Goal: Find specific page/section: Find specific page/section

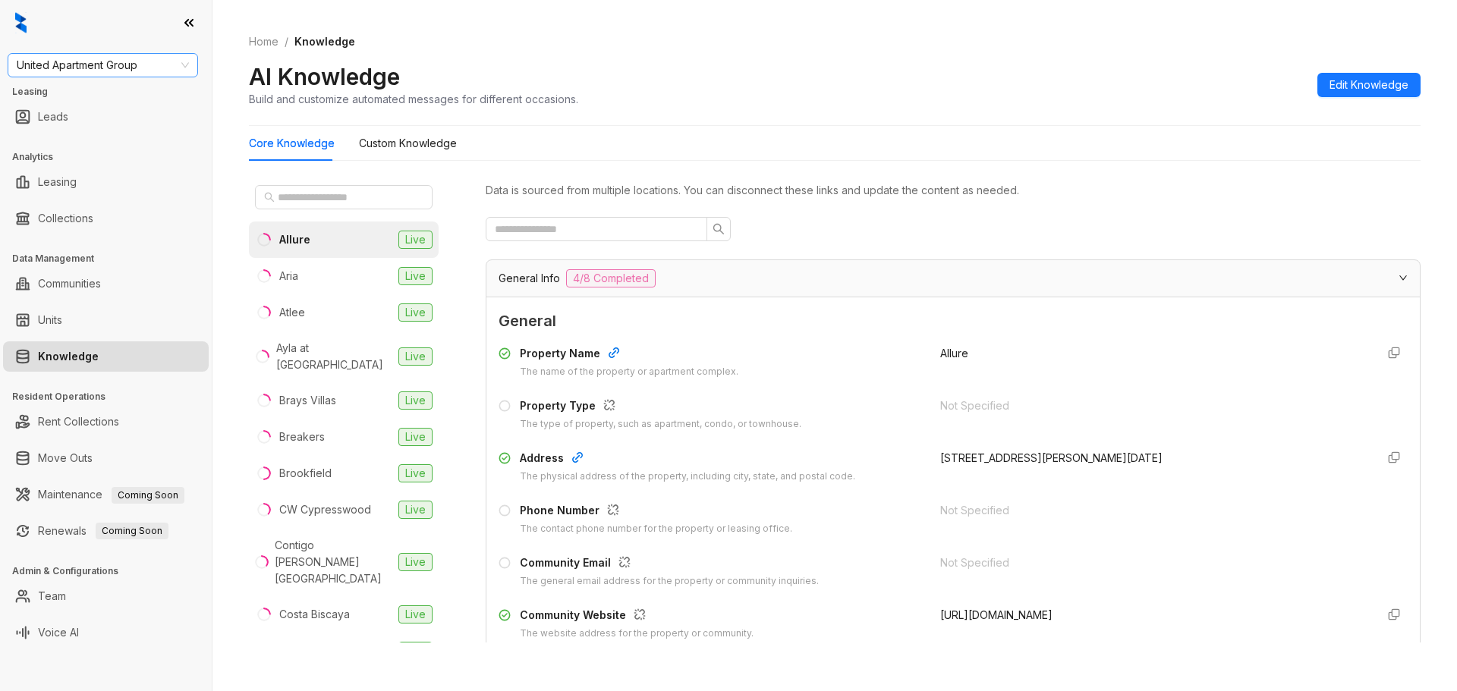
click at [118, 65] on span "United Apartment Group" at bounding box center [103, 65] width 172 height 23
type input "**"
click at [102, 112] on div "RR Living" at bounding box center [103, 120] width 166 height 17
click at [336, 200] on input "text" at bounding box center [345, 197] width 134 height 17
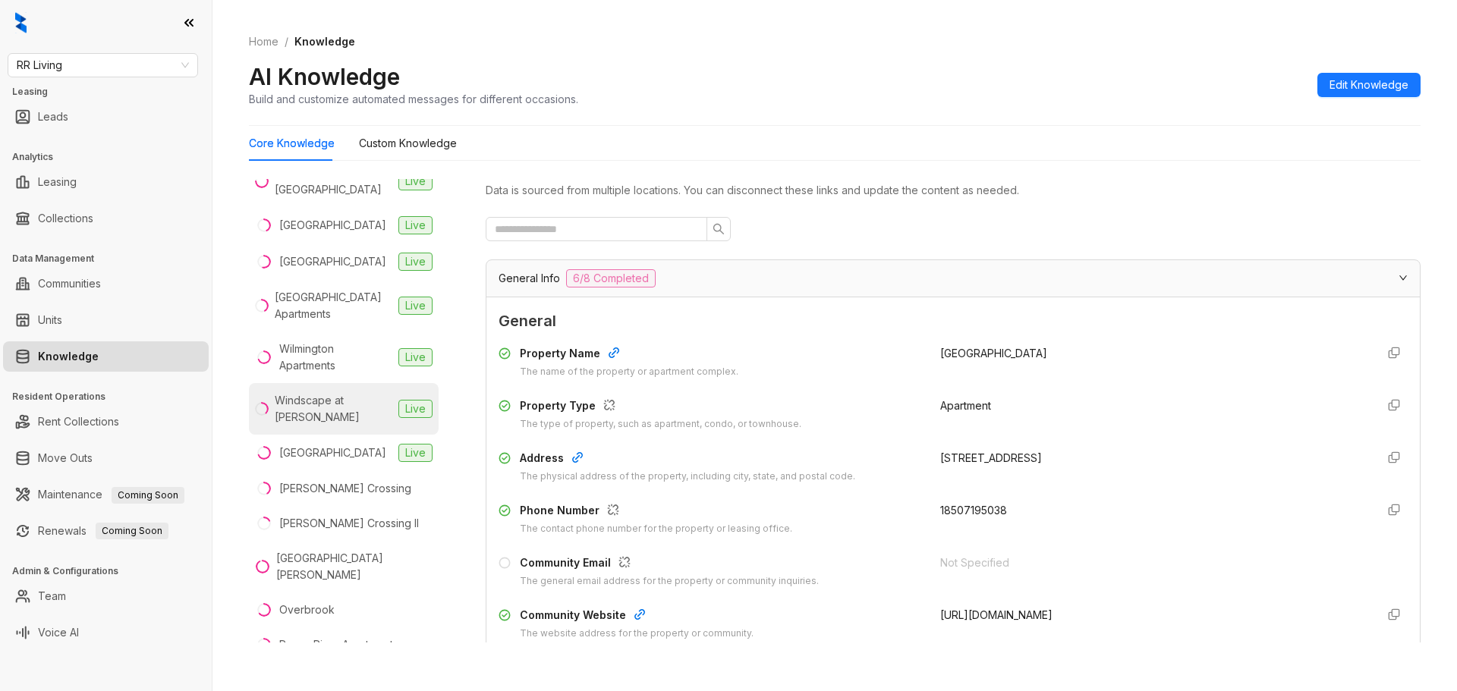
scroll to position [1757, 0]
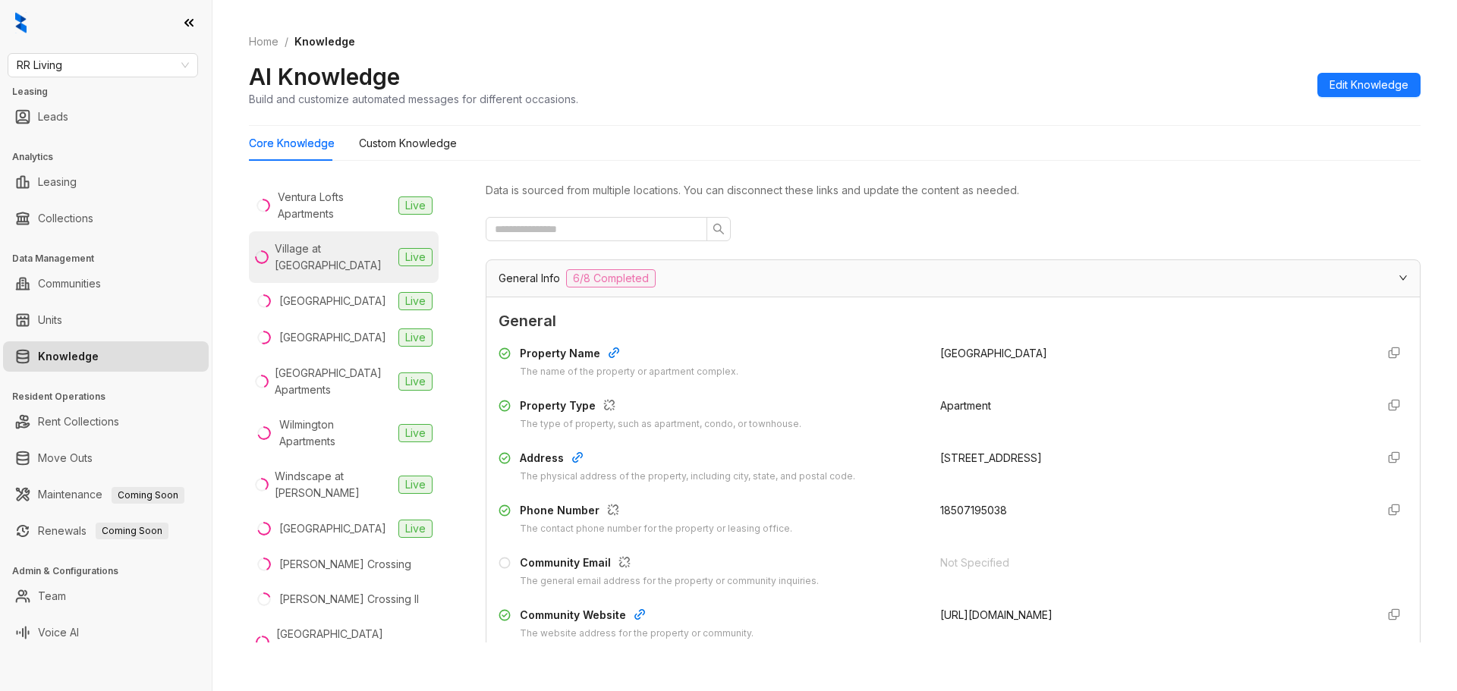
click at [332, 274] on div "Village at [GEOGRAPHIC_DATA]" at bounding box center [334, 257] width 118 height 33
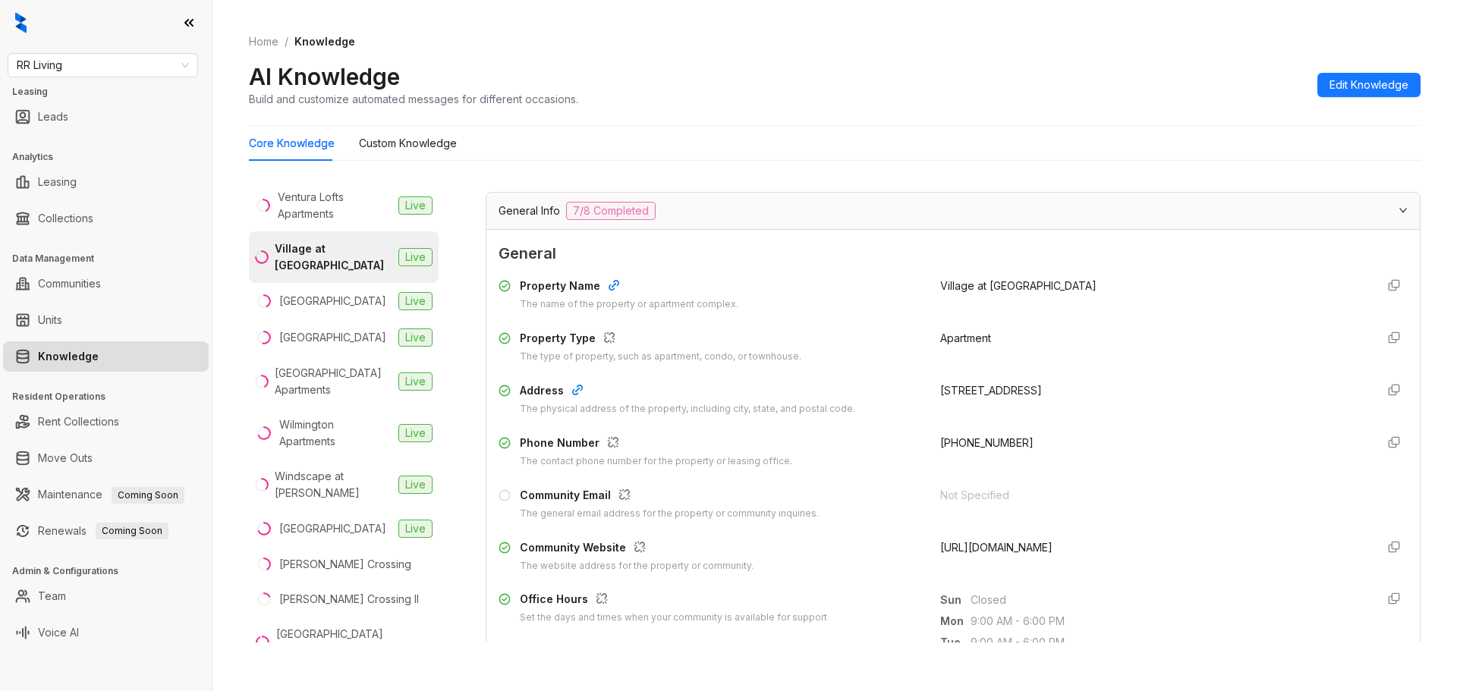
scroll to position [152, 0]
